Goal: Information Seeking & Learning: Learn about a topic

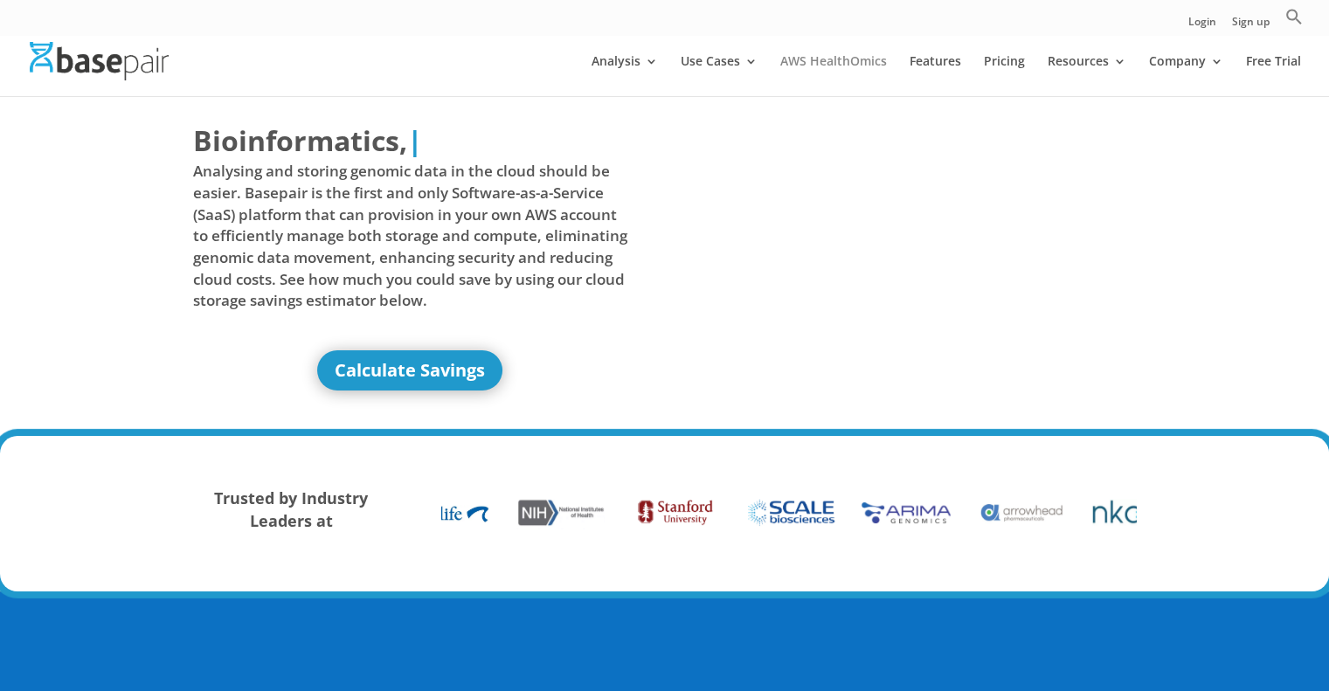
click at [832, 59] on link "AWS HealthOmics" at bounding box center [834, 75] width 107 height 41
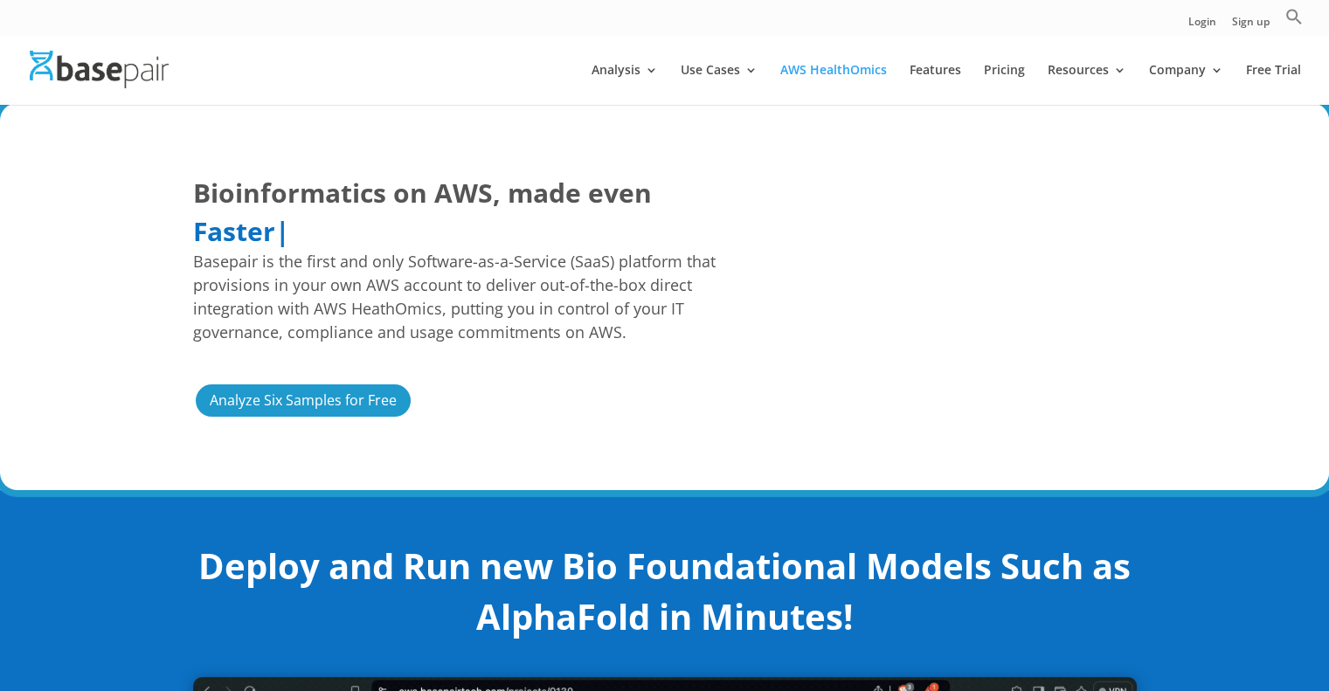
click at [316, 48] on div at bounding box center [690, 70] width 1329 height 70
